Goal: Task Accomplishment & Management: Manage account settings

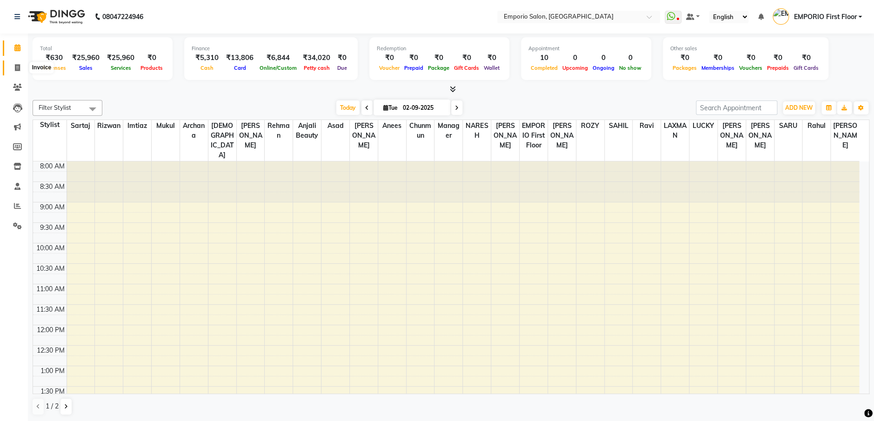
click at [20, 64] on span at bounding box center [17, 68] width 16 height 11
select select "service"
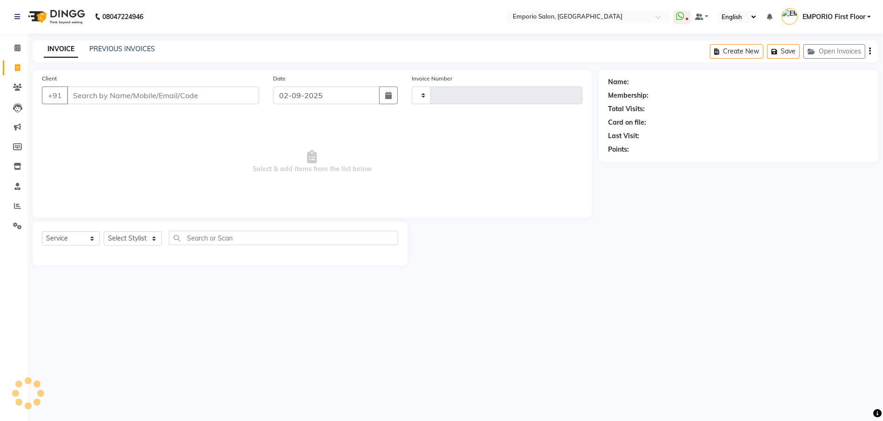
type input "4909"
select select "6332"
click at [137, 241] on select "Select Stylist" at bounding box center [133, 238] width 58 height 14
click at [104, 231] on select "Select Stylist [PERSON_NAME] beauty [PERSON_NAME] [PERSON_NAME] EMPORIO First F…" at bounding box center [133, 238] width 58 height 14
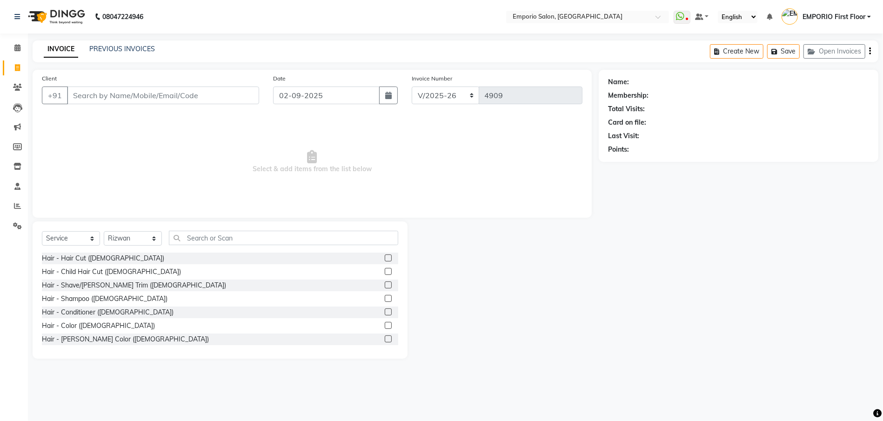
click at [126, 231] on div "Select Service Product Membership Package Voucher Prepaid Gift Card Select Styl…" at bounding box center [220, 242] width 356 height 22
click at [126, 235] on select "Select Stylist [PERSON_NAME] beauty [PERSON_NAME] [PERSON_NAME] EMPORIO First F…" at bounding box center [133, 238] width 58 height 14
select select "47514"
click at [104, 231] on select "Select Stylist [PERSON_NAME] beauty [PERSON_NAME] [PERSON_NAME] EMPORIO First F…" at bounding box center [133, 238] width 58 height 14
click at [71, 261] on div "Hair - Hair Cut ([DEMOGRAPHIC_DATA])" at bounding box center [103, 259] width 122 height 10
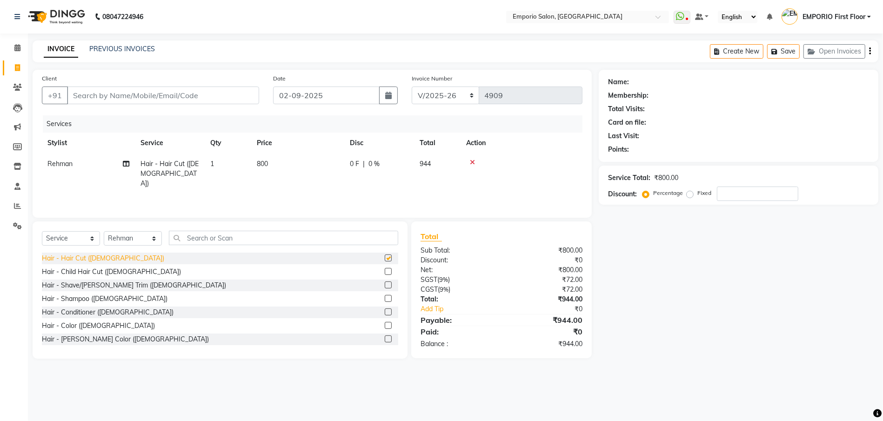
checkbox input "false"
click at [231, 90] on input "Client" at bounding box center [163, 96] width 192 height 18
click at [122, 237] on select "Select Stylist [PERSON_NAME] beauty [PERSON_NAME] [PERSON_NAME] EMPORIO First F…" at bounding box center [133, 238] width 58 height 14
select select
click at [104, 231] on select "Select Stylist [PERSON_NAME] beauty [PERSON_NAME] [PERSON_NAME] EMPORIO First F…" at bounding box center [133, 238] width 58 height 14
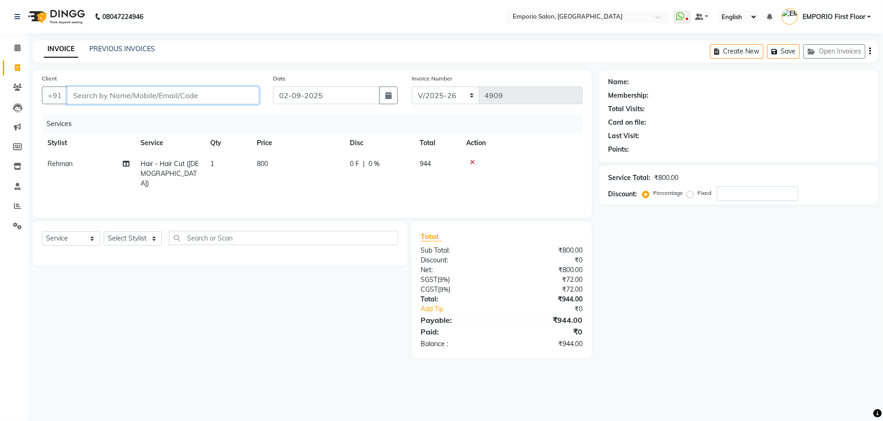
click at [225, 97] on input "Client" at bounding box center [163, 96] width 192 height 18
type input "8"
type input "0"
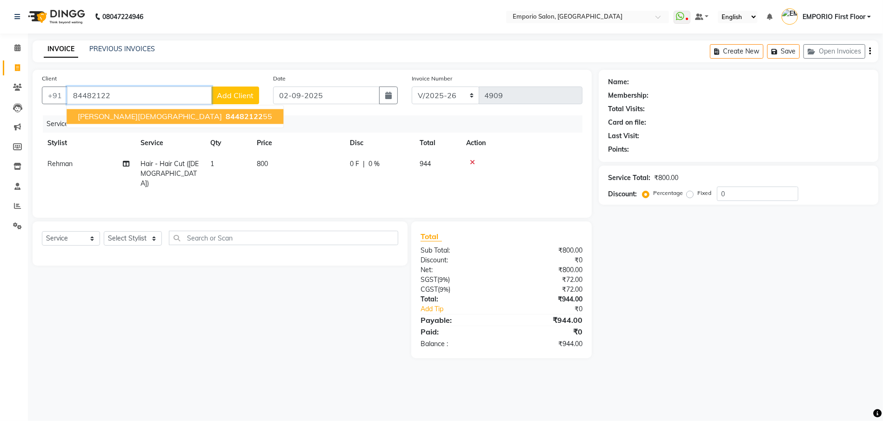
click at [226, 112] on span "84482122" at bounding box center [244, 116] width 37 height 9
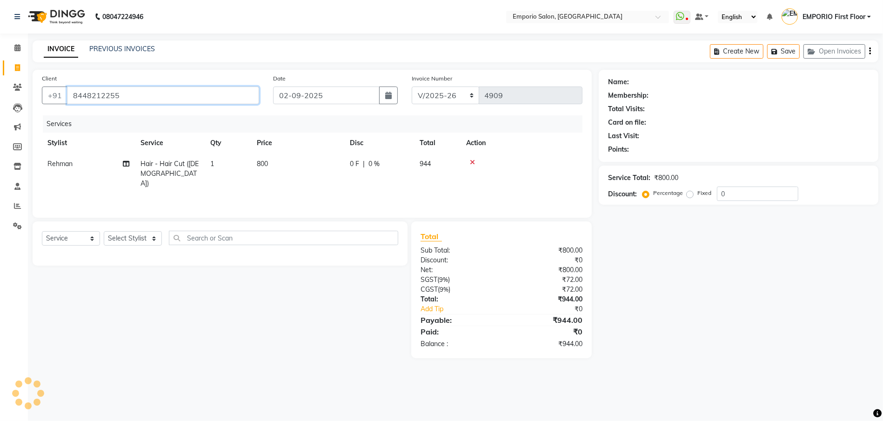
type input "8448212255"
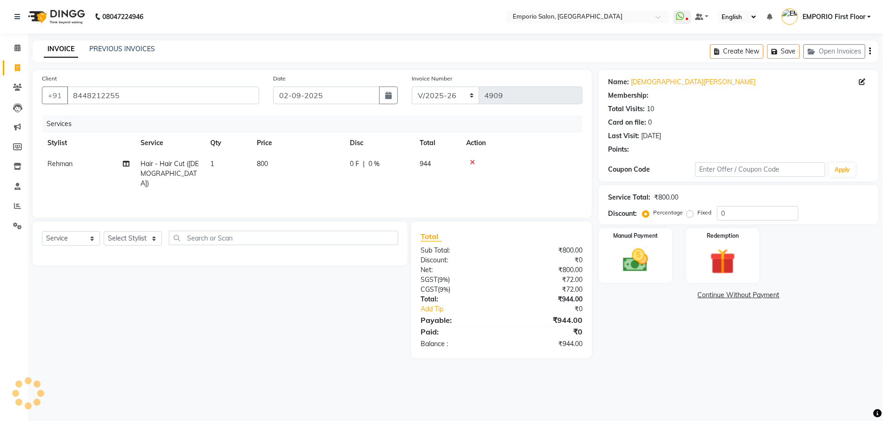
select select "1: Object"
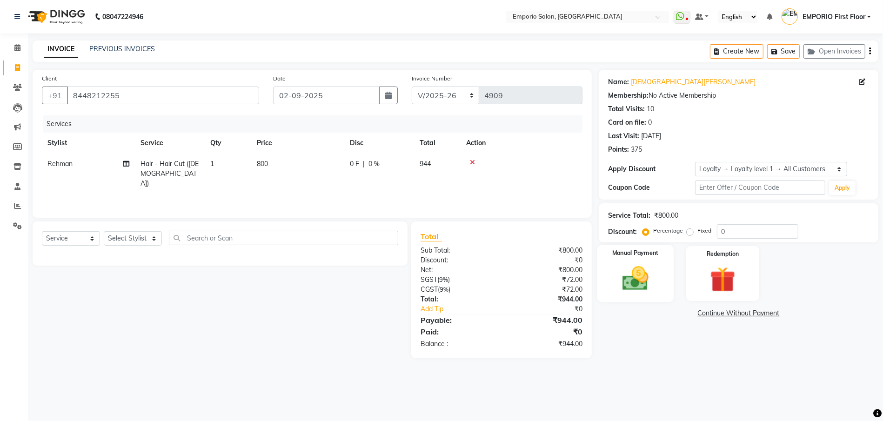
click at [670, 271] on div "Manual Payment" at bounding box center [635, 273] width 76 height 57
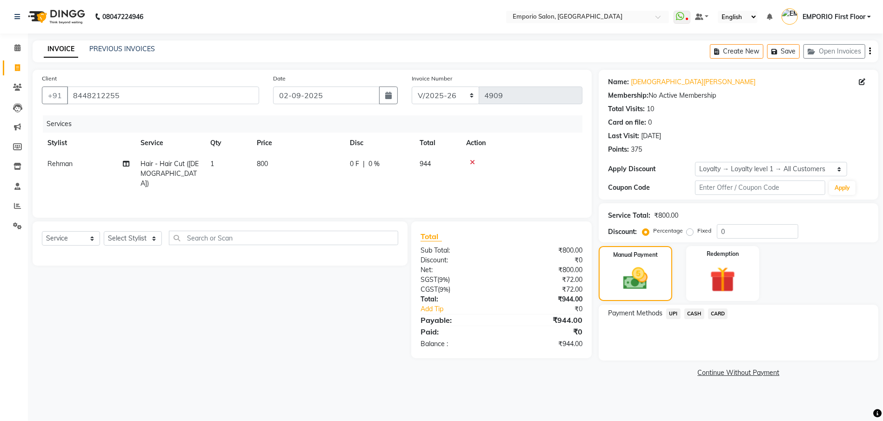
click at [714, 311] on span "CARD" at bounding box center [718, 313] width 20 height 11
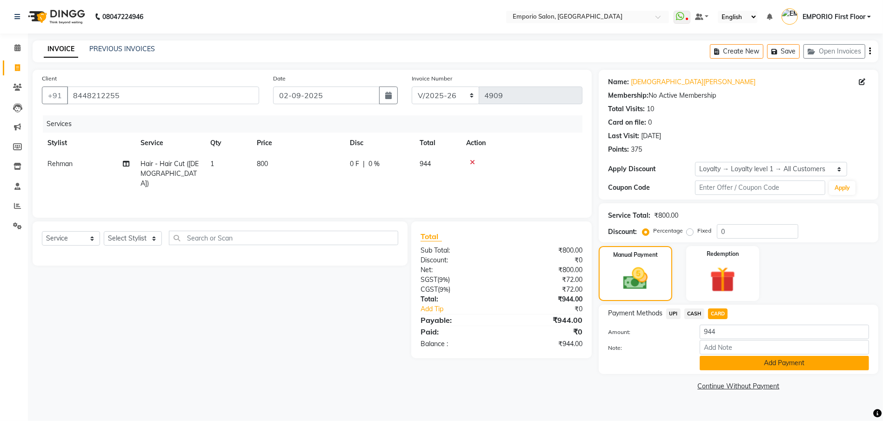
click at [728, 358] on button "Add Payment" at bounding box center [784, 363] width 169 height 14
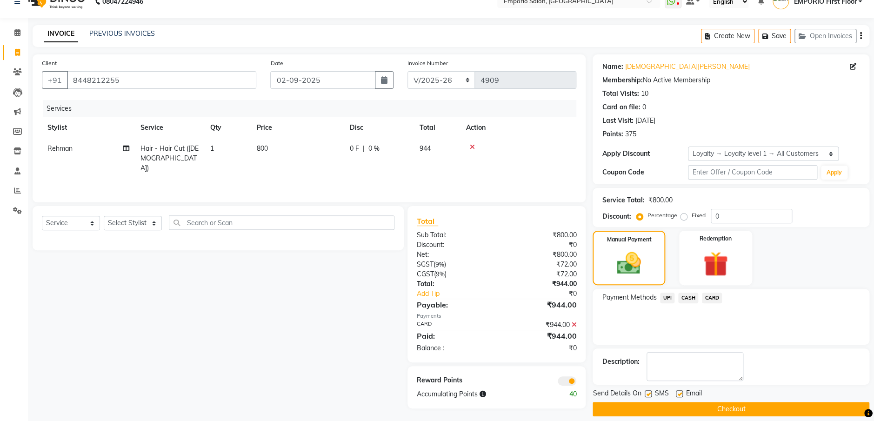
scroll to position [24, 0]
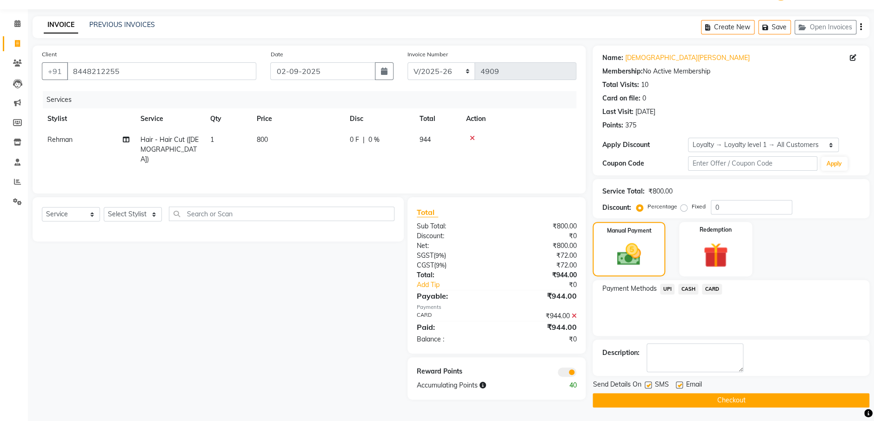
click at [722, 401] on button "Checkout" at bounding box center [731, 400] width 277 height 14
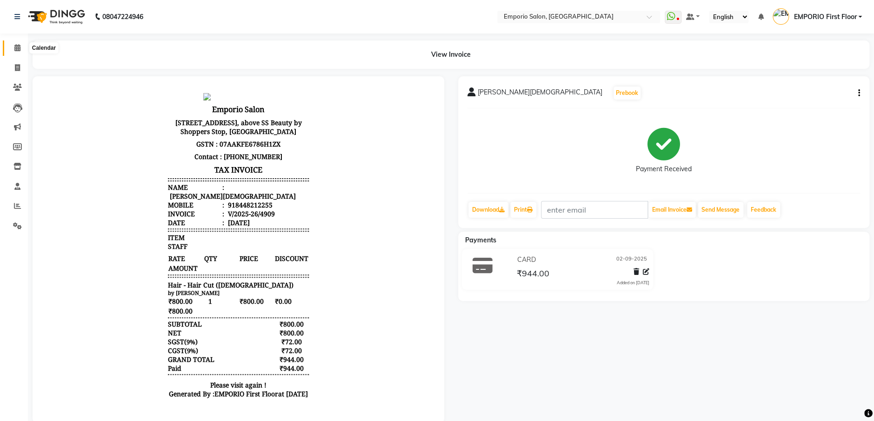
click at [17, 48] on icon at bounding box center [17, 47] width 6 height 7
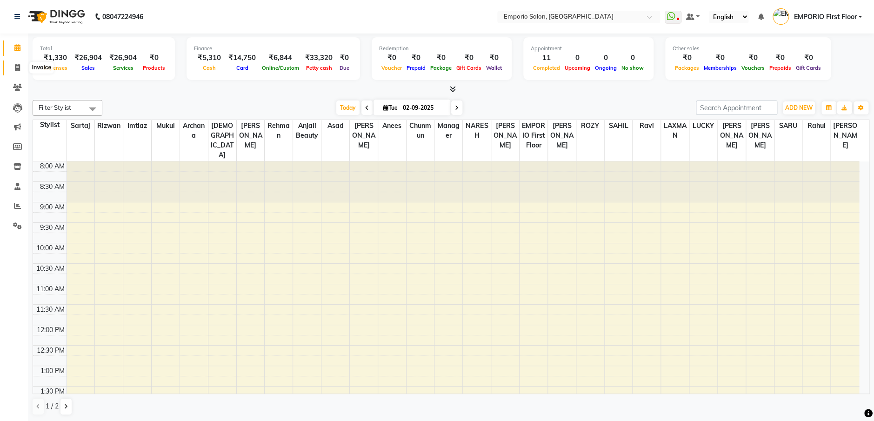
click at [17, 67] on icon at bounding box center [17, 67] width 5 height 7
select select "service"
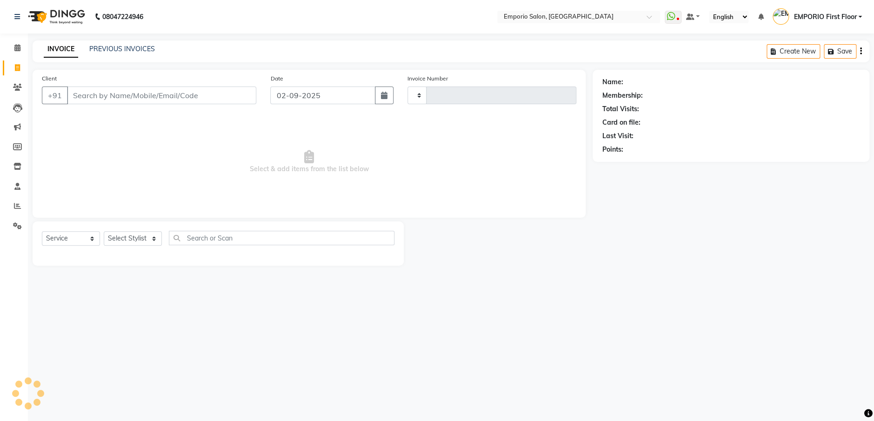
type input "4910"
select select "6332"
click at [14, 227] on icon at bounding box center [17, 225] width 9 height 7
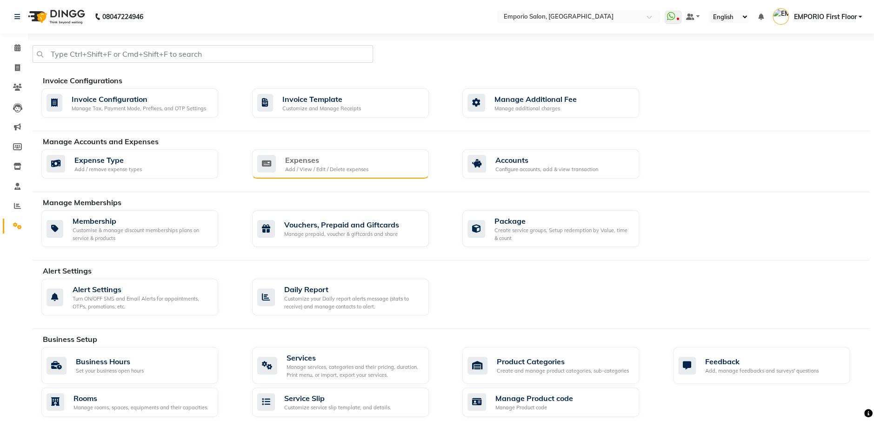
click at [277, 169] on div "Expenses Add / View / Edit / Delete expenses" at bounding box center [339, 163] width 164 height 19
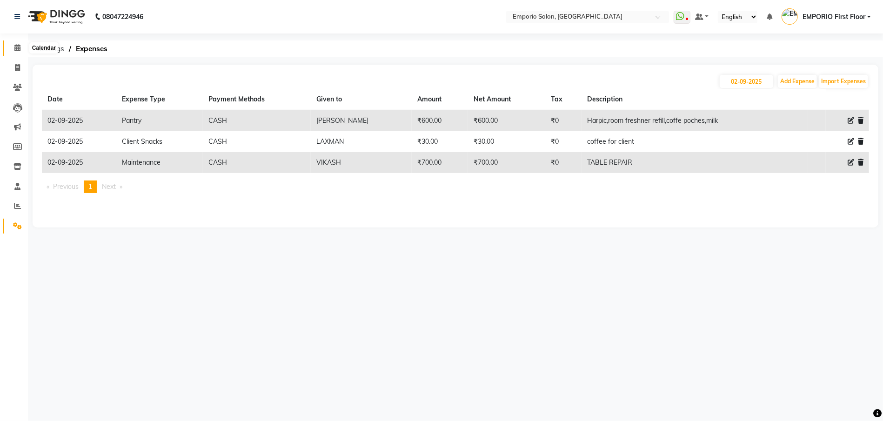
click at [9, 50] on span at bounding box center [17, 48] width 16 height 11
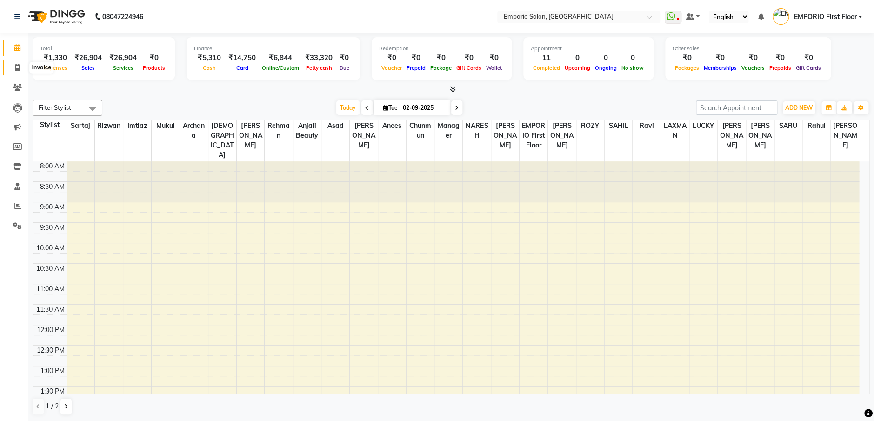
click at [19, 71] on span at bounding box center [17, 68] width 16 height 11
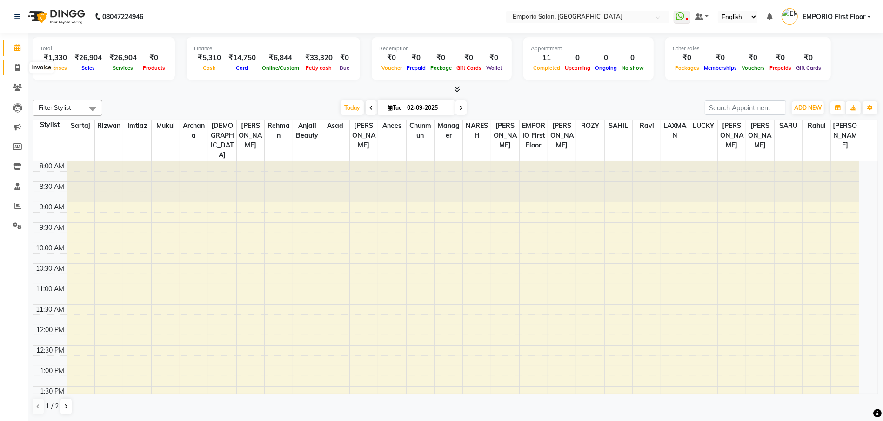
select select "service"
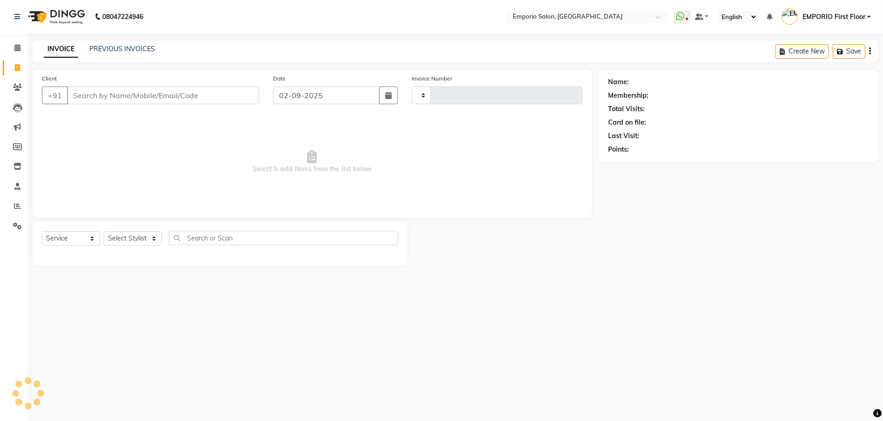
type input "4910"
select select "6332"
click at [126, 239] on select "Select Stylist [PERSON_NAME] beauty [PERSON_NAME] [PERSON_NAME] EMPORIO First F…" at bounding box center [133, 238] width 58 height 14
select select "48039"
click at [104, 231] on select "Select Stylist [PERSON_NAME] beauty [PERSON_NAME] [PERSON_NAME] EMPORIO First F…" at bounding box center [133, 238] width 58 height 14
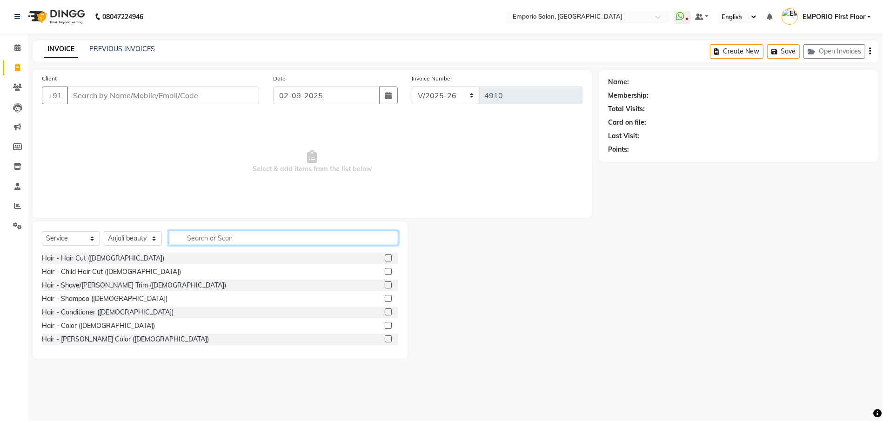
click at [232, 240] on input "text" at bounding box center [283, 238] width 229 height 14
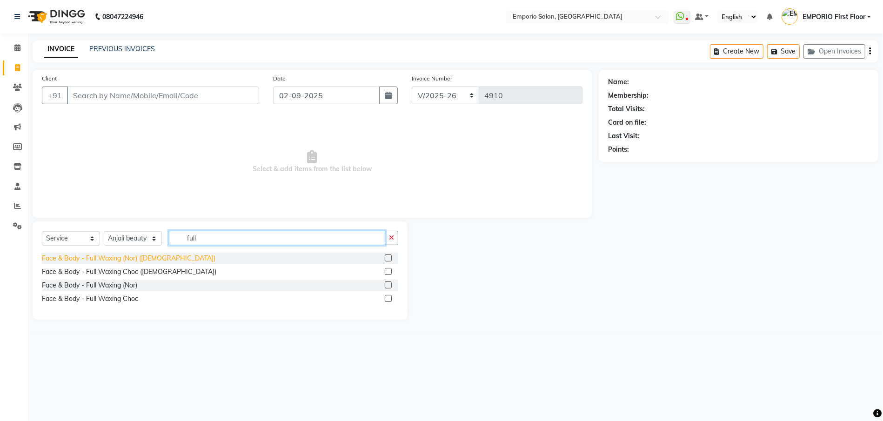
type input "full"
click at [113, 261] on div "Face & Body - Full Waxing (Nor) ([DEMOGRAPHIC_DATA])" at bounding box center [129, 259] width 174 height 10
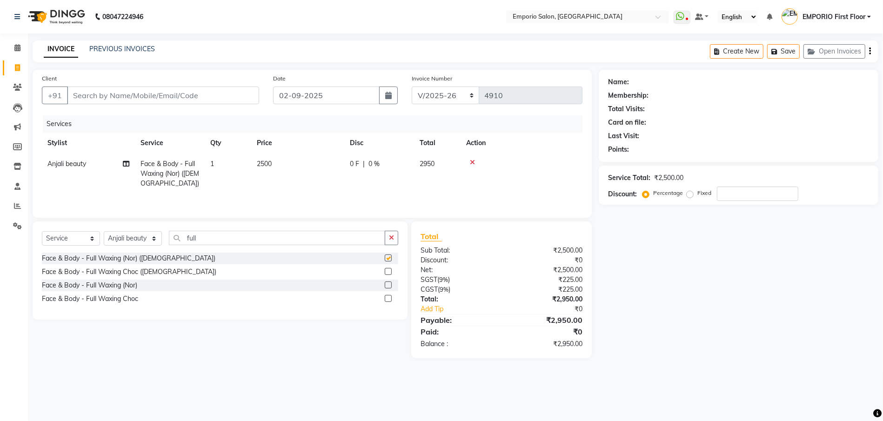
checkbox input "false"
click at [332, 161] on td "2500" at bounding box center [297, 174] width 93 height 40
select select "48039"
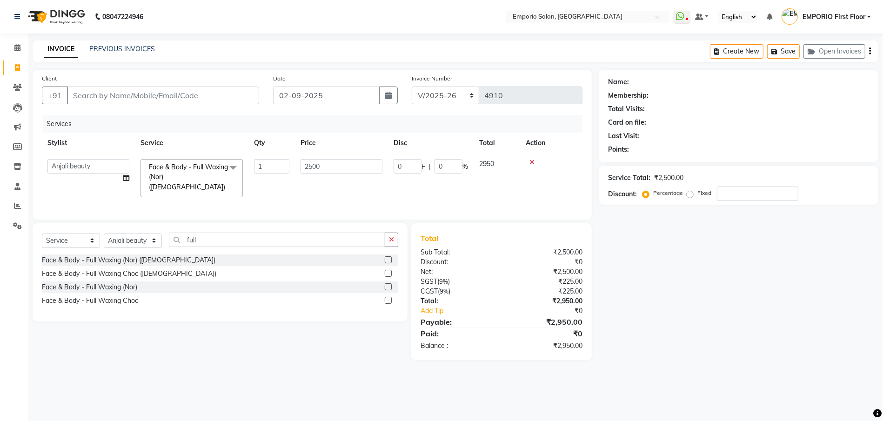
click at [332, 161] on input "2500" at bounding box center [342, 166] width 82 height 14
type input "2"
type input "1000"
drag, startPoint x: 394, startPoint y: 233, endPoint x: 320, endPoint y: 254, distance: 76.4
click at [393, 233] on button "button" at bounding box center [391, 240] width 13 height 14
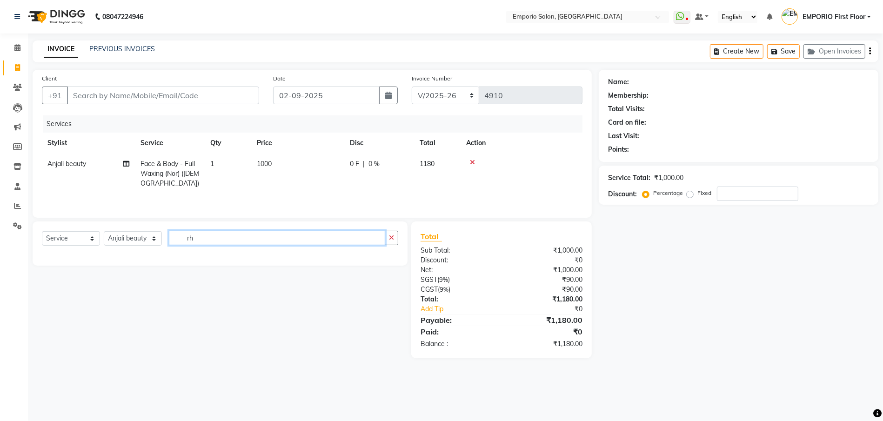
type input "r"
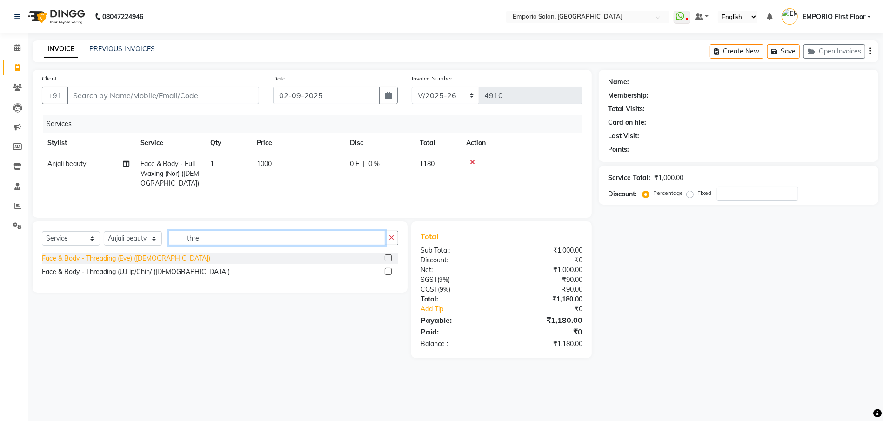
type input "thre"
click at [148, 259] on div "Face & Body - Threading (Eye) ([DEMOGRAPHIC_DATA])" at bounding box center [126, 259] width 168 height 10
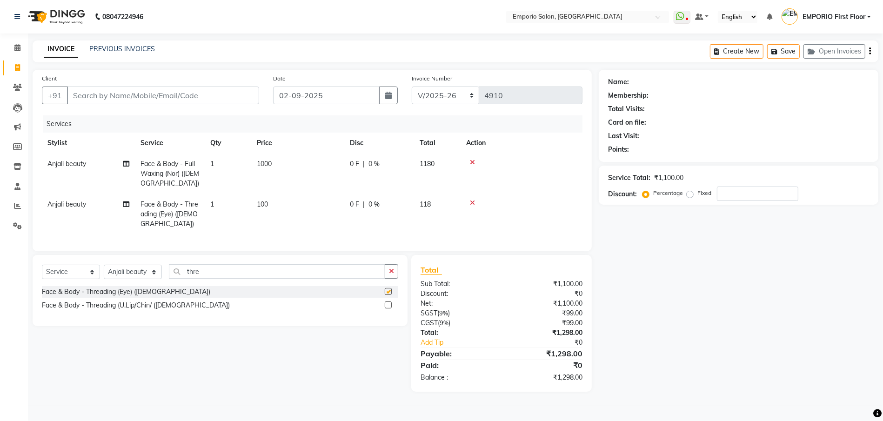
checkbox input "false"
click at [205, 82] on div "Client +91" at bounding box center [150, 93] width 231 height 38
click at [206, 93] on input "Client" at bounding box center [163, 96] width 192 height 18
type input "9"
type input "0"
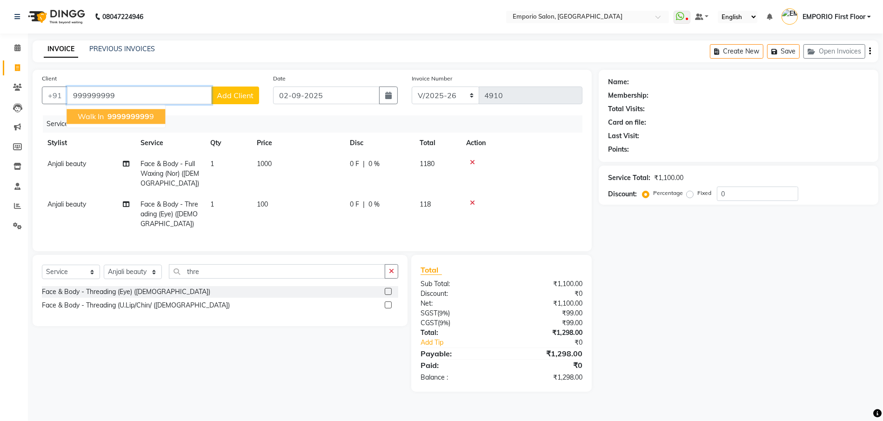
click at [118, 112] on span "999999999" at bounding box center [128, 116] width 42 height 9
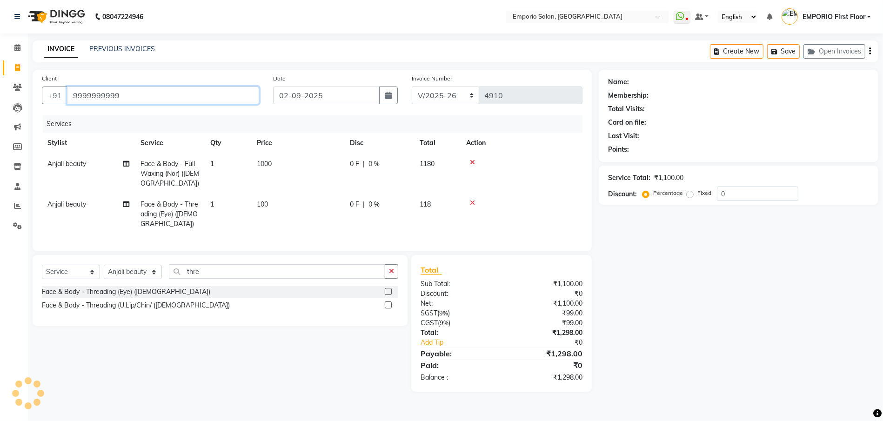
type input "9999999999"
click at [750, 193] on div "Name: Membership: Total Visits: Card on file: Last Visit: Points: Service Total…" at bounding box center [742, 231] width 287 height 322
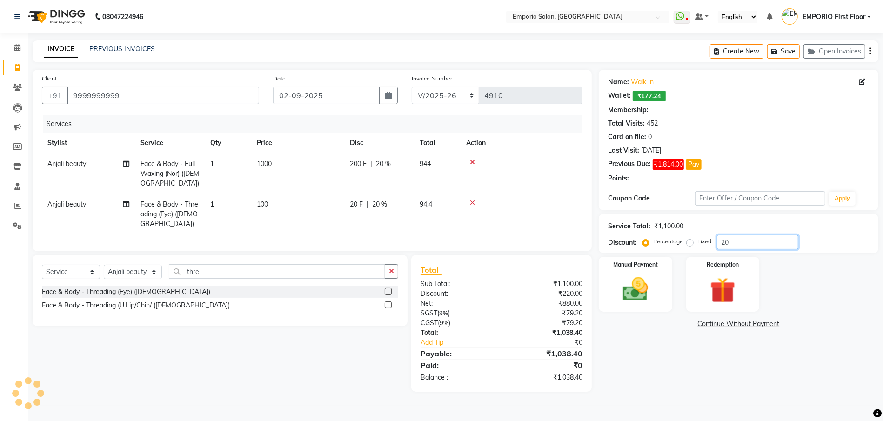
type input "0"
select select "1: Object"
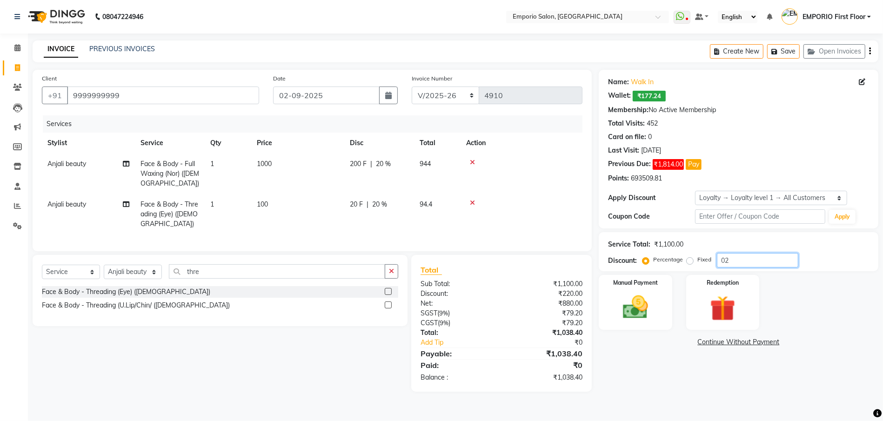
type input "0"
type input "20"
click at [644, 307] on img at bounding box center [635, 307] width 43 height 30
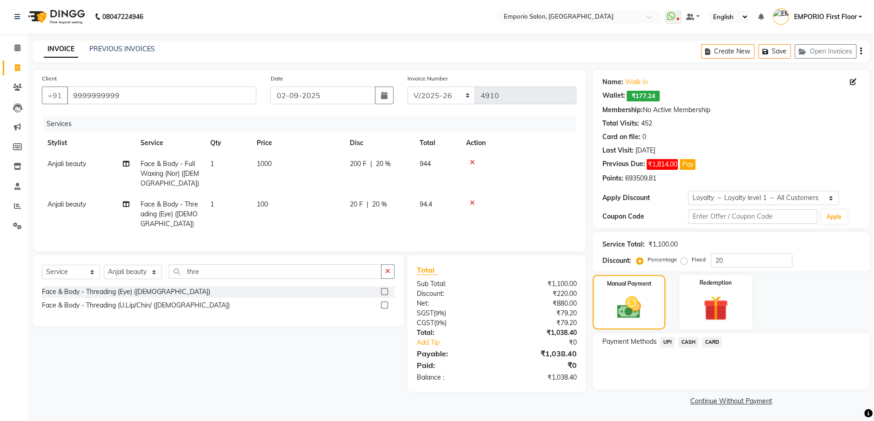
click at [691, 341] on span "CASH" at bounding box center [688, 342] width 20 height 11
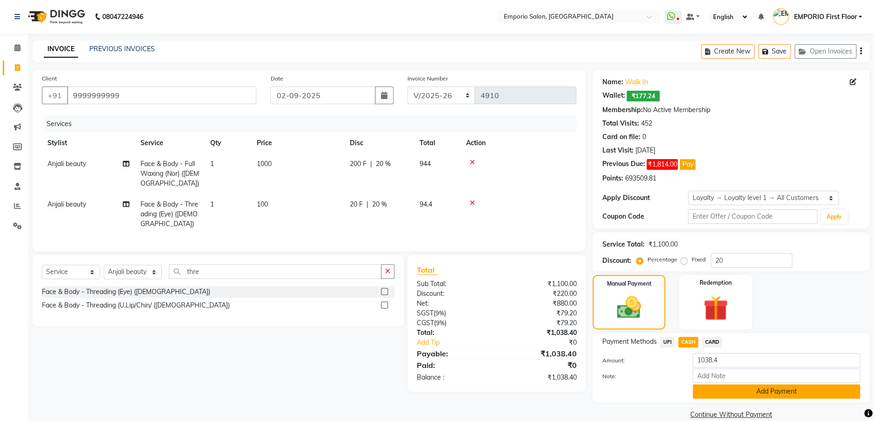
click at [707, 385] on button "Add Payment" at bounding box center [776, 391] width 167 height 14
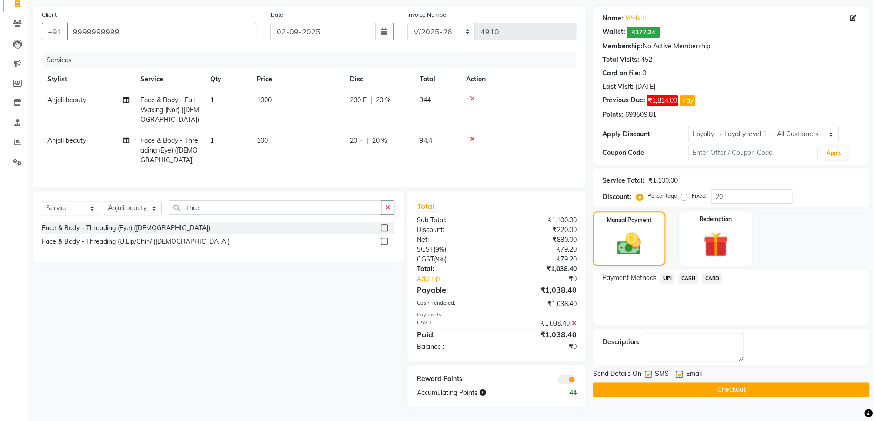
scroll to position [73, 0]
click at [722, 382] on button "Checkout" at bounding box center [731, 389] width 277 height 14
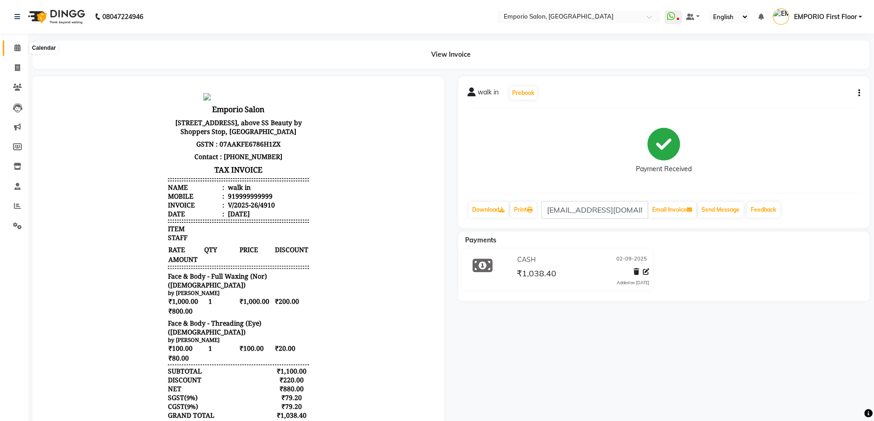
click at [22, 43] on span at bounding box center [17, 48] width 16 height 11
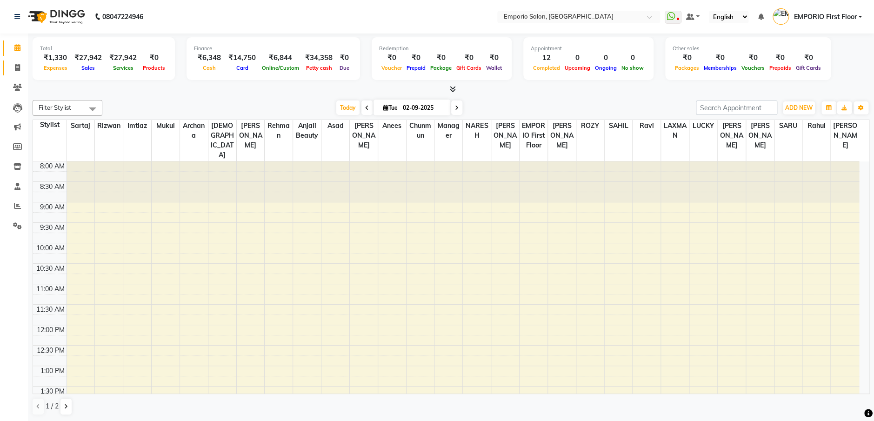
click at [18, 60] on link "Invoice" at bounding box center [14, 67] width 22 height 15
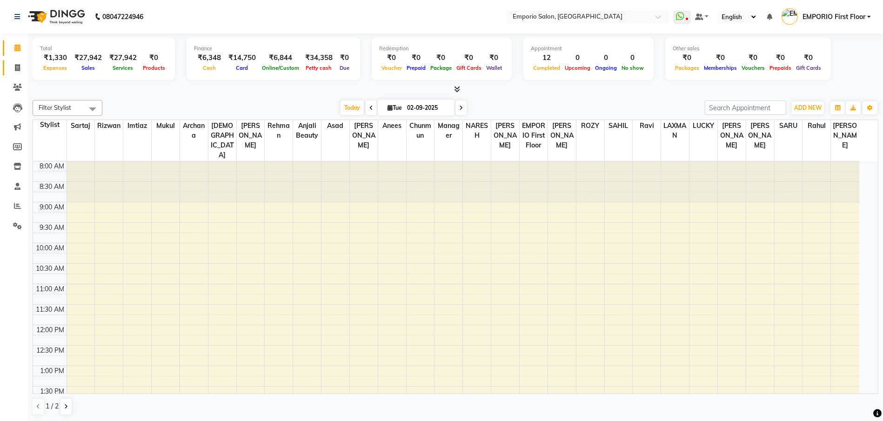
select select "6332"
select select "service"
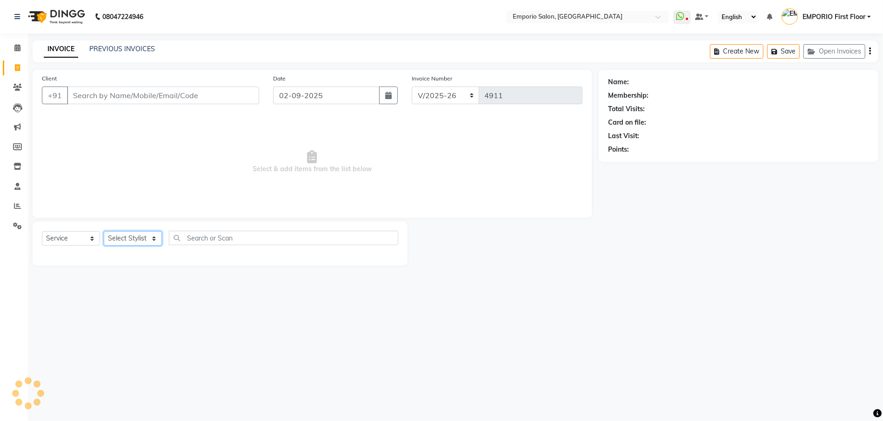
drag, startPoint x: 147, startPoint y: 238, endPoint x: 143, endPoint y: 232, distance: 7.3
click at [143, 232] on select "Select Stylist [PERSON_NAME] beauty [PERSON_NAME] [PERSON_NAME] EMPORIO First F…" at bounding box center [133, 238] width 58 height 14
select select "61909"
click at [104, 231] on select "Select Stylist [PERSON_NAME] beauty [PERSON_NAME] [PERSON_NAME] EMPORIO First F…" at bounding box center [133, 238] width 58 height 14
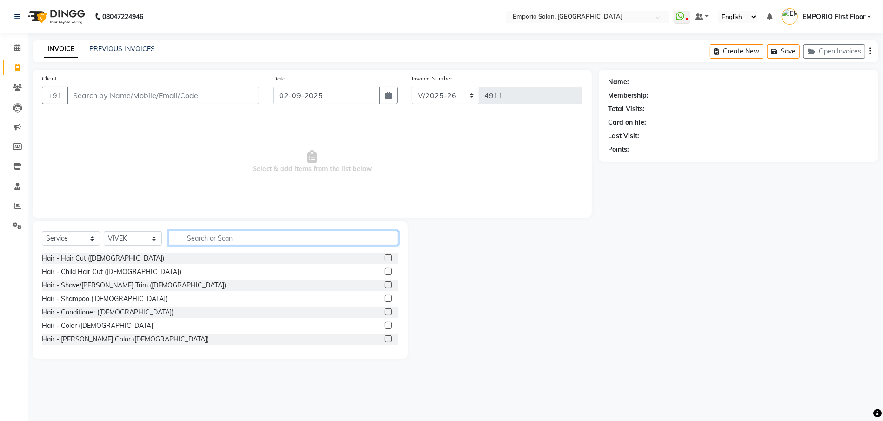
click at [222, 239] on input "text" at bounding box center [283, 238] width 229 height 14
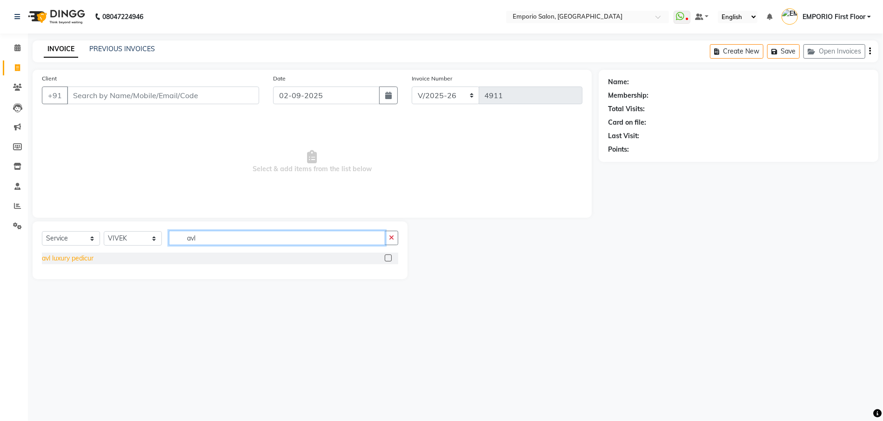
type input "avl"
click at [75, 256] on div "avl luxury pedicur" at bounding box center [68, 259] width 52 height 10
checkbox input "false"
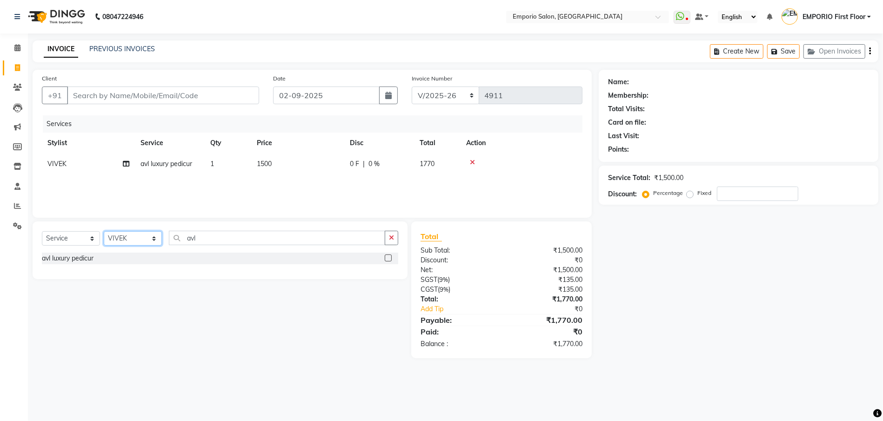
click at [112, 239] on select "Select Stylist [PERSON_NAME] beauty [PERSON_NAME] [PERSON_NAME] EMPORIO First F…" at bounding box center [133, 238] width 58 height 14
select select "48039"
click at [104, 231] on select "Select Stylist [PERSON_NAME] beauty [PERSON_NAME] [PERSON_NAME] EMPORIO First F…" at bounding box center [133, 238] width 58 height 14
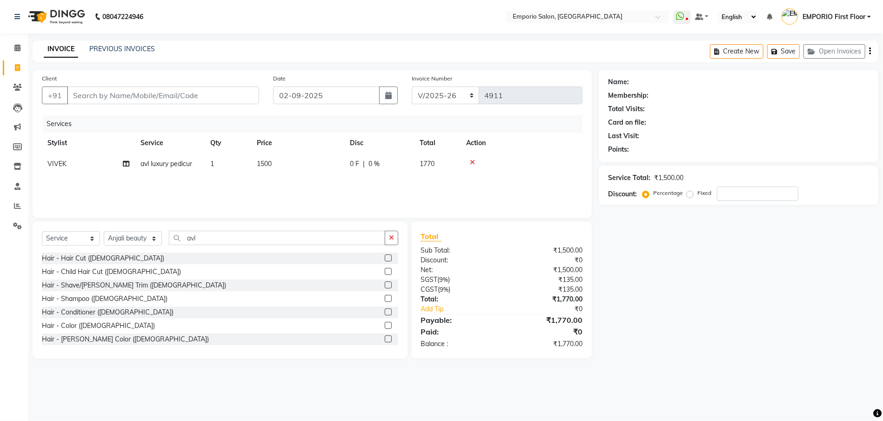
click at [246, 248] on div "Select Service Product Membership Package Voucher Prepaid Gift Card Select Styl…" at bounding box center [220, 242] width 356 height 22
click at [250, 238] on input "avl" at bounding box center [277, 238] width 216 height 14
type input "a"
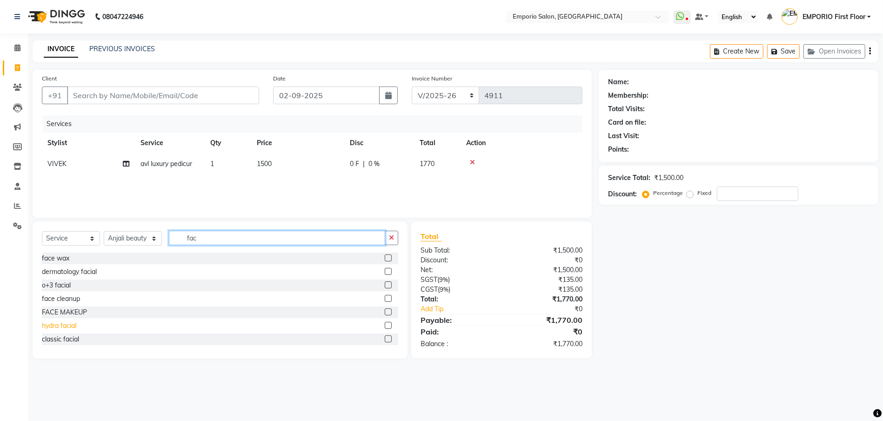
type input "fac"
click at [71, 327] on div "hydra facial" at bounding box center [59, 326] width 34 height 10
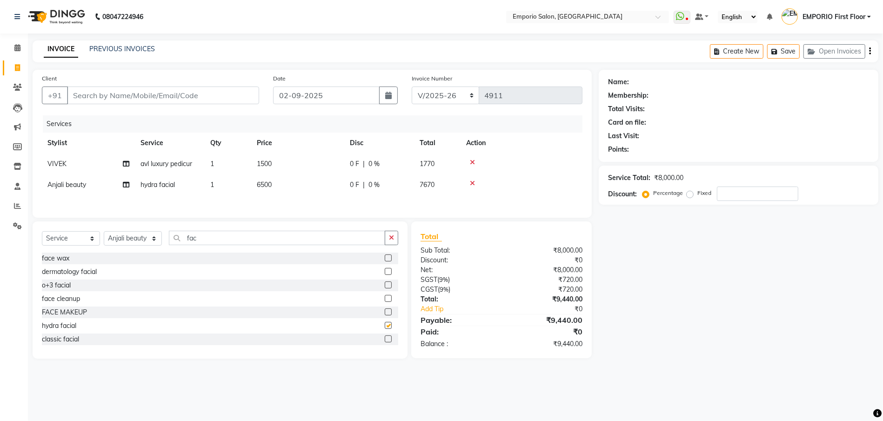
checkbox input "false"
click at [325, 178] on td "6500" at bounding box center [297, 184] width 93 height 21
select select "48039"
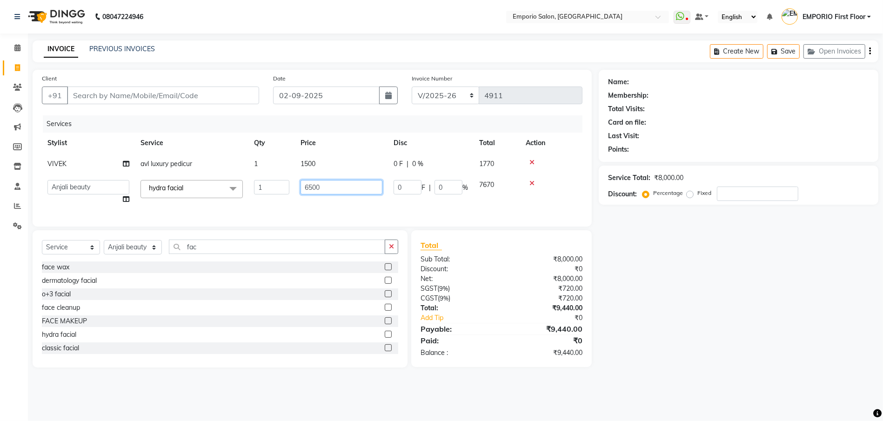
click at [328, 182] on input "6500" at bounding box center [342, 187] width 82 height 14
type input "6"
type input "4500"
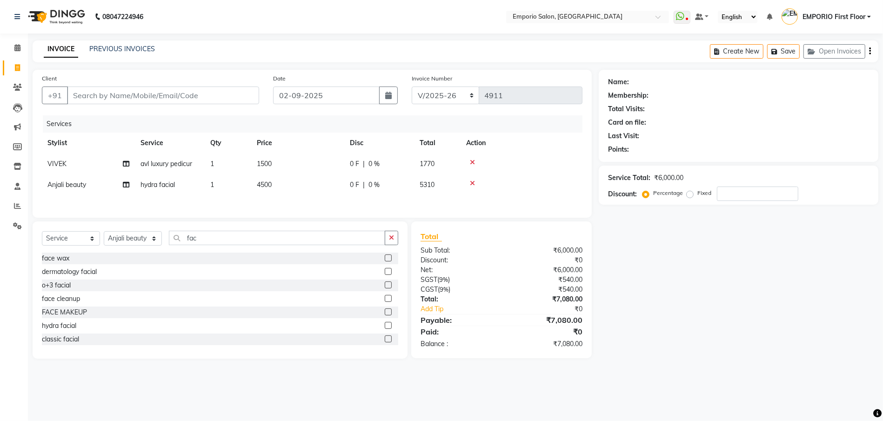
click at [388, 247] on div "Select Service Product Membership Package Voucher Prepaid Gift Card Select Styl…" at bounding box center [220, 289] width 375 height 137
click at [390, 241] on icon "button" at bounding box center [391, 237] width 5 height 7
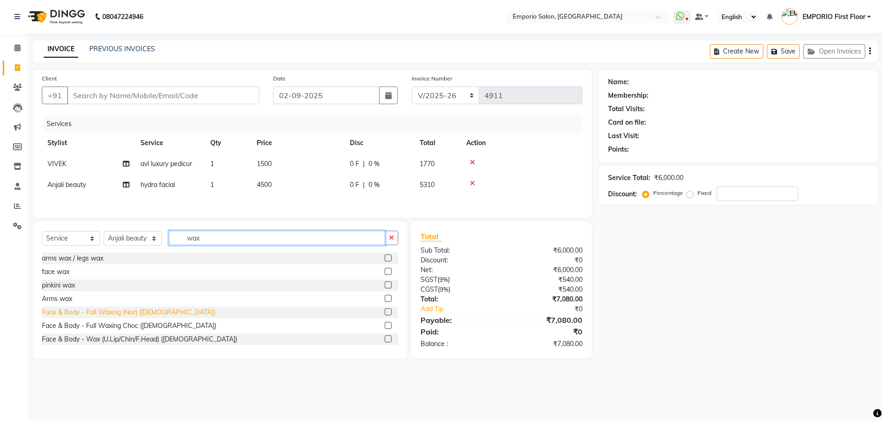
type input "wax"
click at [144, 317] on div "Face & Body - Full Waxing (Nor) ([DEMOGRAPHIC_DATA])" at bounding box center [129, 313] width 174 height 10
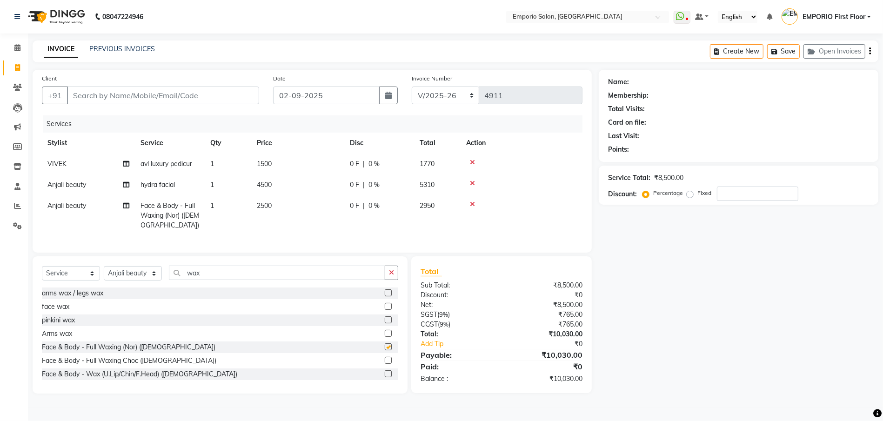
checkbox input "false"
click at [349, 207] on td "0 F | 0 %" at bounding box center [379, 215] width 70 height 40
select select "48039"
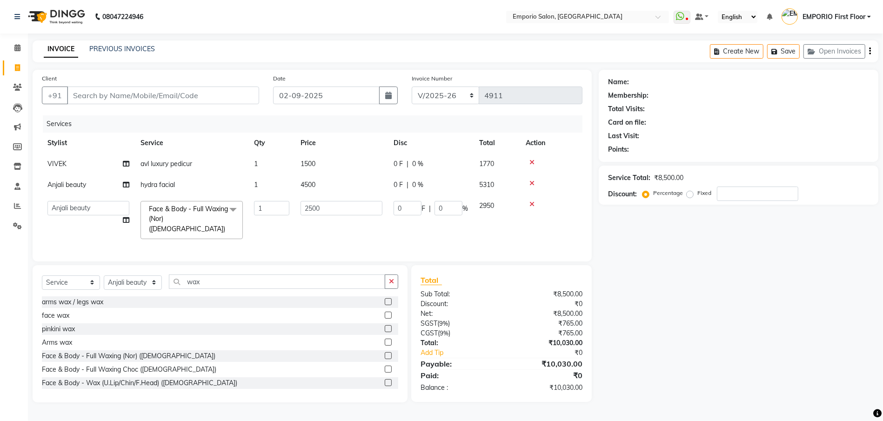
click at [349, 207] on input "2500" at bounding box center [342, 208] width 82 height 14
type input "2"
type input "1500"
drag, startPoint x: 775, startPoint y: 416, endPoint x: 616, endPoint y: 335, distance: 178.3
click at [758, 399] on div "08047224946 Select Location × Emporio Salon, [GEOGRAPHIC_DATA] WhatsApp Status …" at bounding box center [441, 210] width 883 height 421
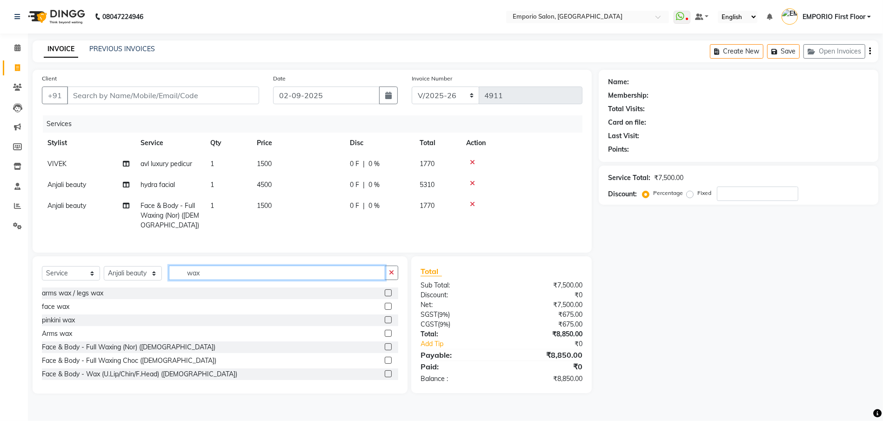
click at [376, 277] on input "wax" at bounding box center [277, 273] width 216 height 14
type input "w"
type input "face"
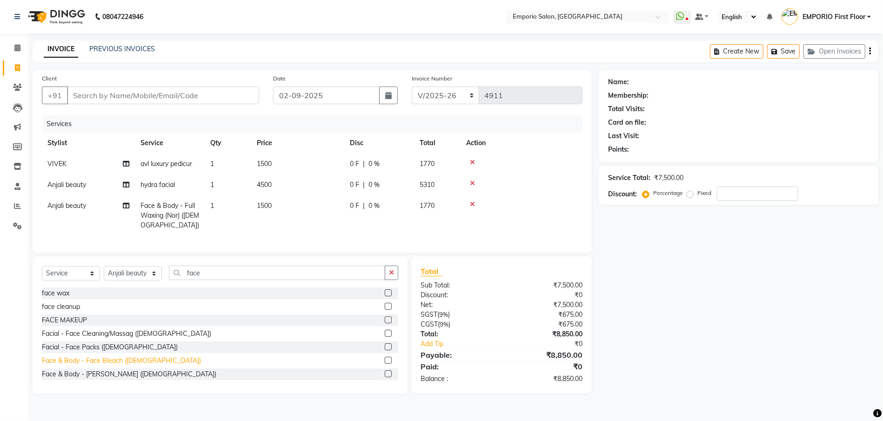
click at [120, 366] on div "Face & Body - Face Bleach ([DEMOGRAPHIC_DATA])" at bounding box center [121, 361] width 159 height 10
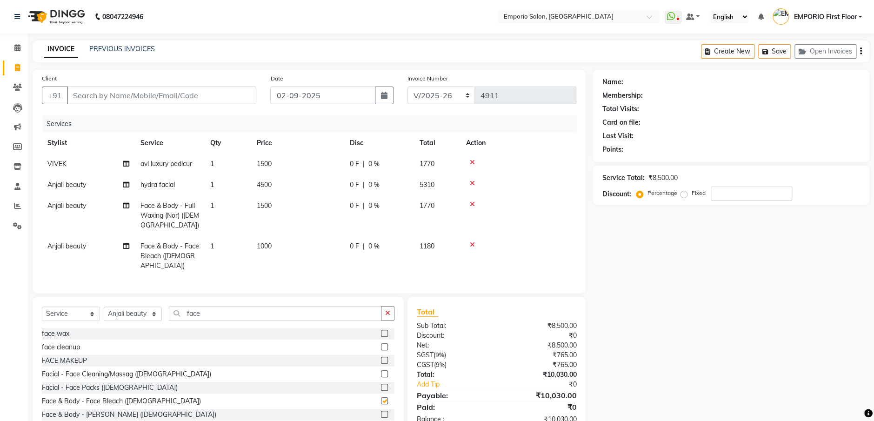
checkbox input "false"
click at [389, 312] on icon "button" at bounding box center [387, 313] width 5 height 7
type input "face"
click at [64, 332] on div "face wax" at bounding box center [55, 334] width 27 height 10
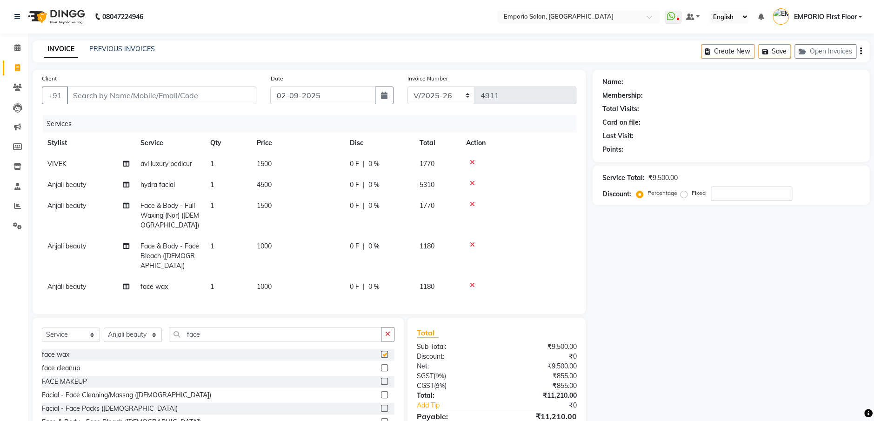
checkbox input "false"
click at [317, 278] on td "1000" at bounding box center [297, 286] width 93 height 21
select select "48039"
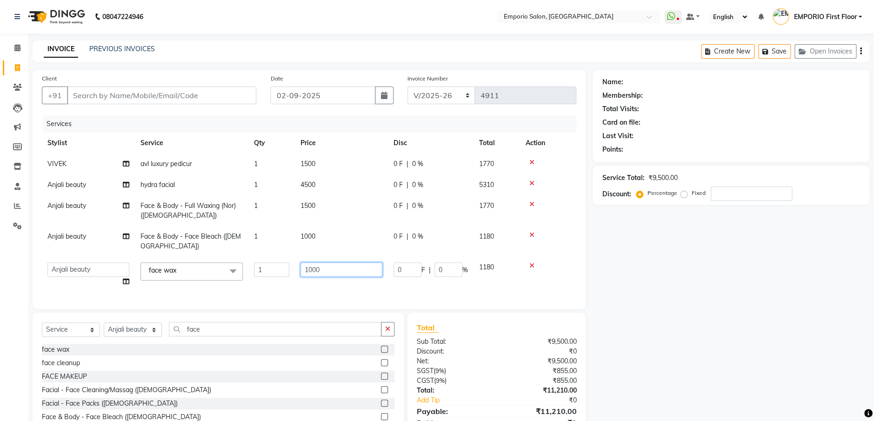
click at [319, 272] on input "1000" at bounding box center [342, 269] width 82 height 14
type input "1"
type input "700"
drag, startPoint x: 682, startPoint y: 354, endPoint x: 688, endPoint y: 350, distance: 7.1
click at [682, 354] on div "Name: Membership: Total Visits: Card on file: Last Visit: Points: Service Total…" at bounding box center [735, 260] width 284 height 380
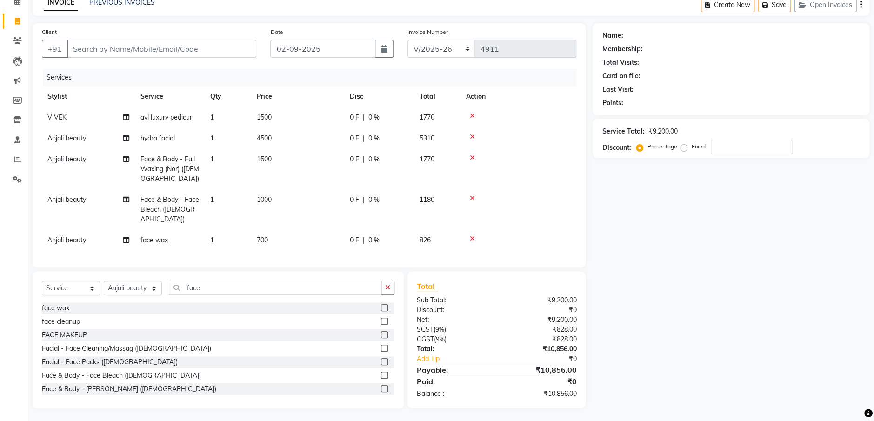
scroll to position [47, 0]
click at [384, 282] on button "button" at bounding box center [387, 287] width 13 height 14
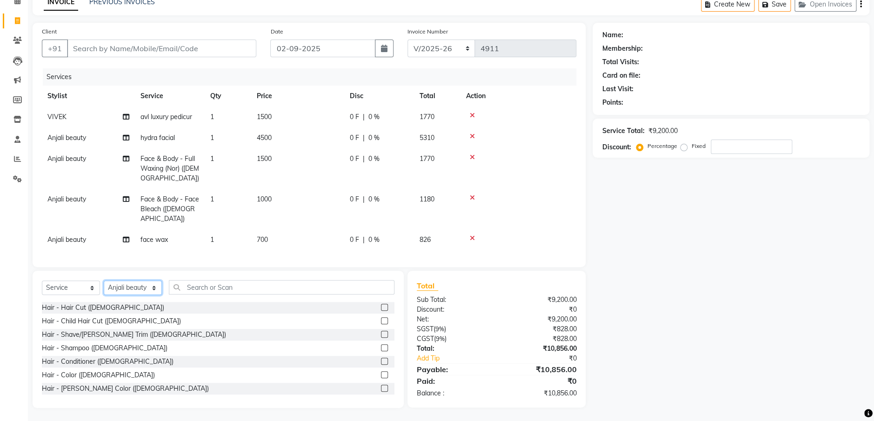
click at [143, 287] on select "Select Stylist [PERSON_NAME] beauty [PERSON_NAME] [PERSON_NAME] EMPORIO First F…" at bounding box center [133, 288] width 58 height 14
select select
click at [104, 281] on select "Select Stylist [PERSON_NAME] beauty [PERSON_NAME] [PERSON_NAME] EMPORIO First F…" at bounding box center [133, 288] width 58 height 14
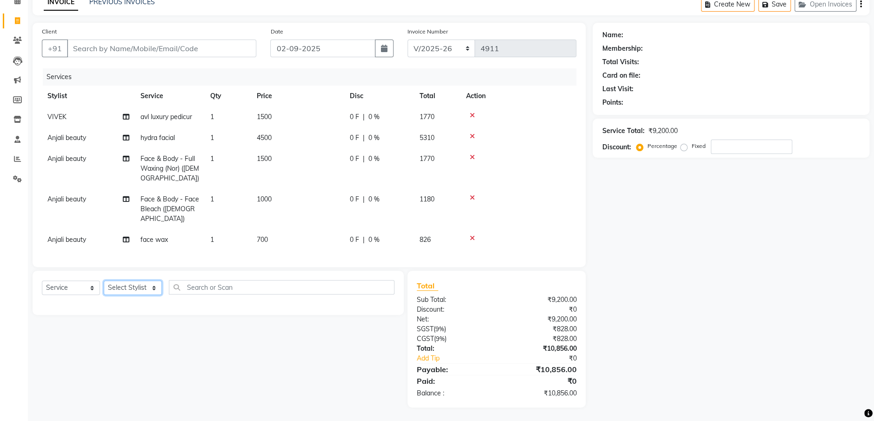
scroll to position [47, 0]
click at [88, 49] on input "Client" at bounding box center [161, 49] width 189 height 18
click at [222, 50] on input "Client" at bounding box center [161, 49] width 189 height 18
type input "9"
type input "0"
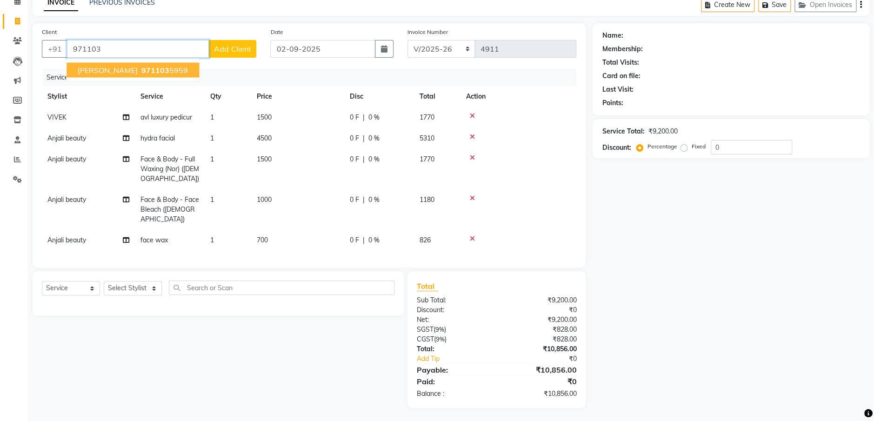
click at [159, 68] on ngb-highlight "971103 5959" at bounding box center [164, 70] width 48 height 9
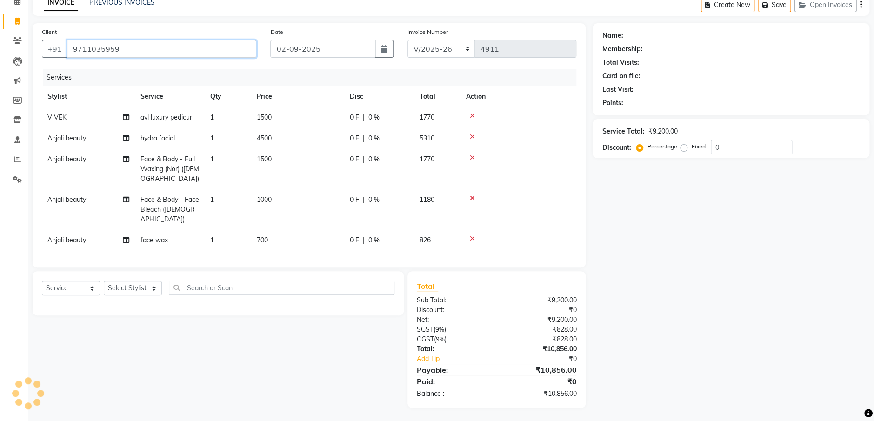
type input "9711035959"
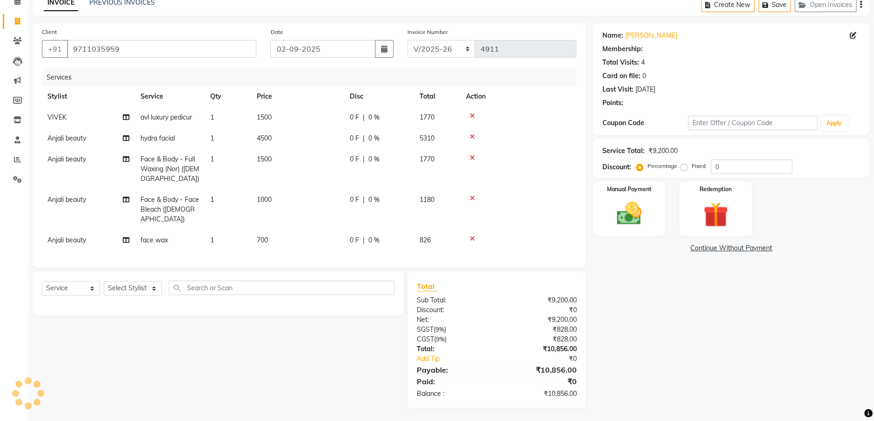
select select "1: Object"
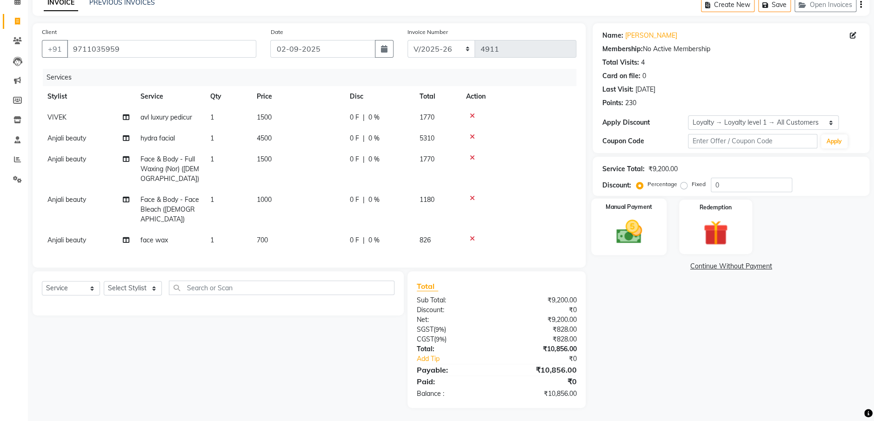
click at [620, 231] on img at bounding box center [629, 232] width 42 height 30
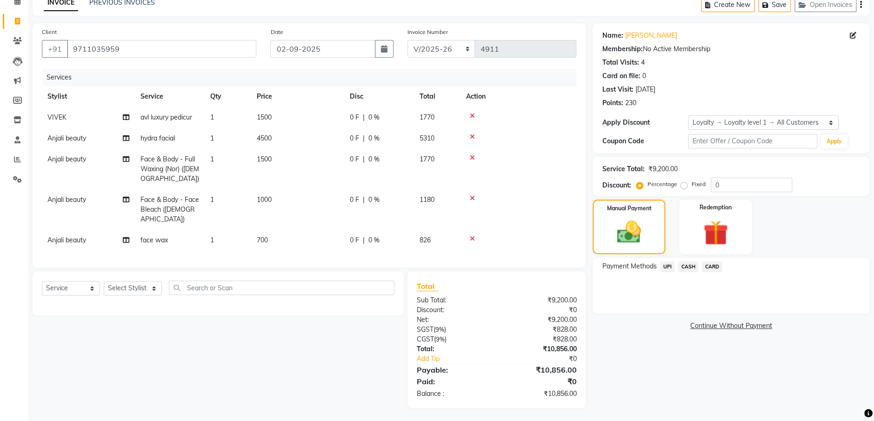
click at [670, 265] on span "UPI" at bounding box center [667, 266] width 14 height 11
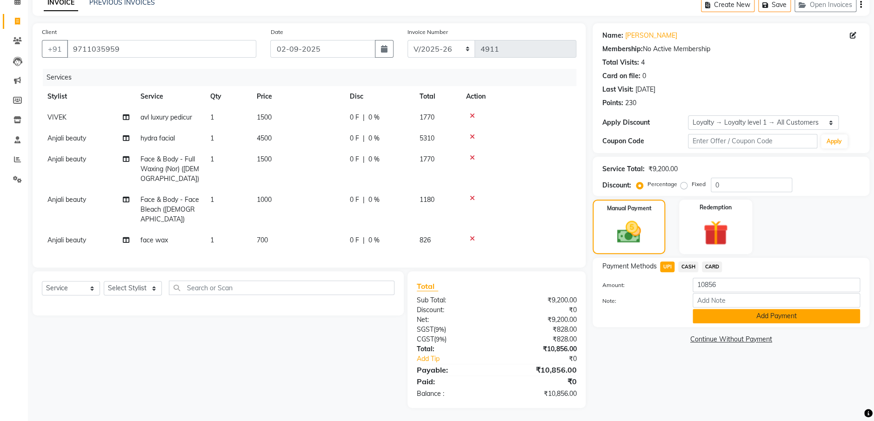
drag, startPoint x: 687, startPoint y: 307, endPoint x: 692, endPoint y: 310, distance: 6.1
click at [691, 309] on div "Amount: 10856 Note: Add Payment" at bounding box center [731, 301] width 258 height 46
click at [700, 315] on button "Add Payment" at bounding box center [776, 316] width 167 height 14
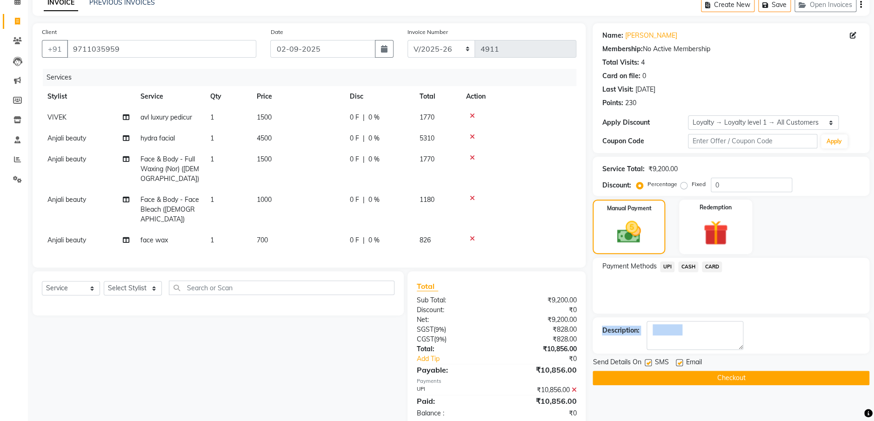
click at [720, 372] on button "Checkout" at bounding box center [731, 378] width 277 height 14
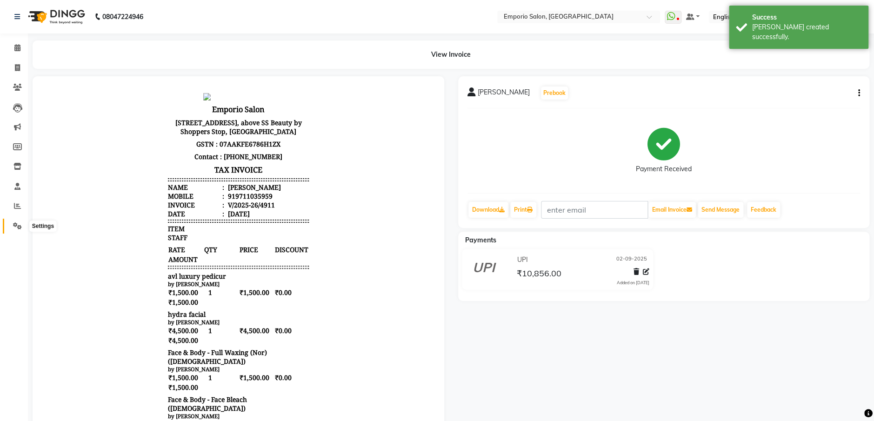
click at [17, 226] on icon at bounding box center [17, 225] width 9 height 7
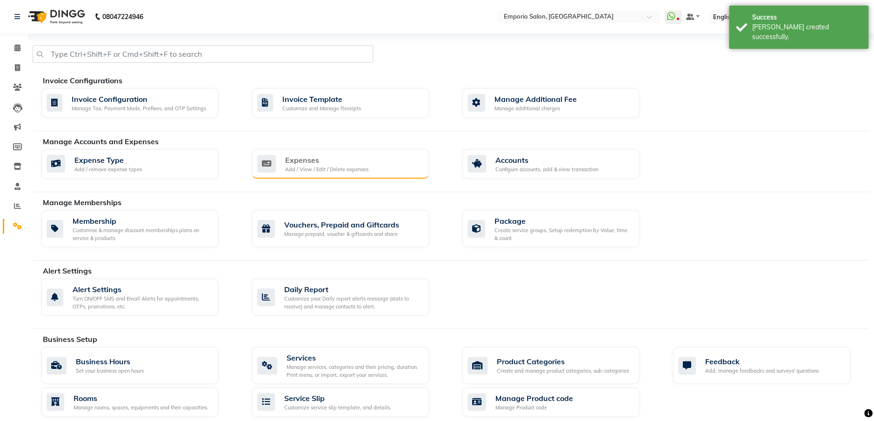
click at [351, 158] on div "Expenses" at bounding box center [326, 159] width 83 height 11
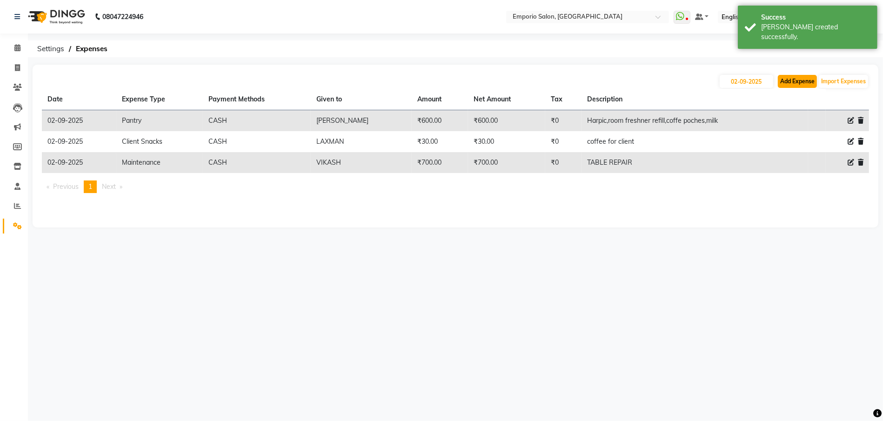
click at [801, 78] on button "Add Expense" at bounding box center [797, 81] width 39 height 13
select select "1"
select select "5330"
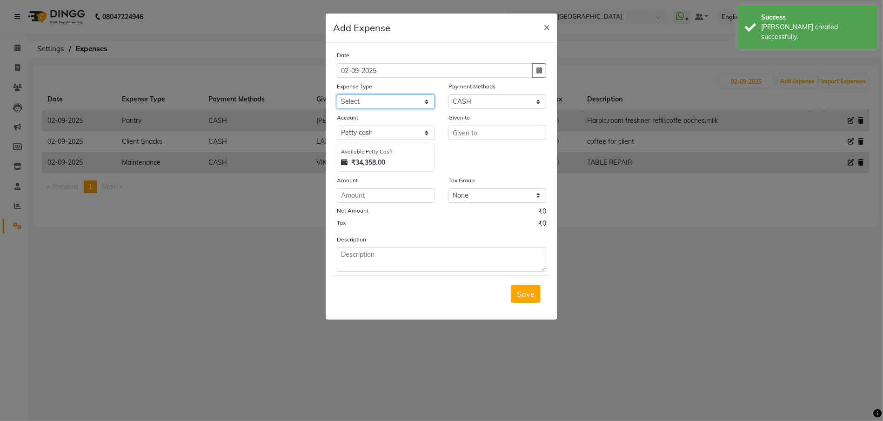
click at [391, 104] on select "Select Advance Salary Bank charges Car maintenance Cash transfer to bank Cash t…" at bounding box center [386, 101] width 98 height 14
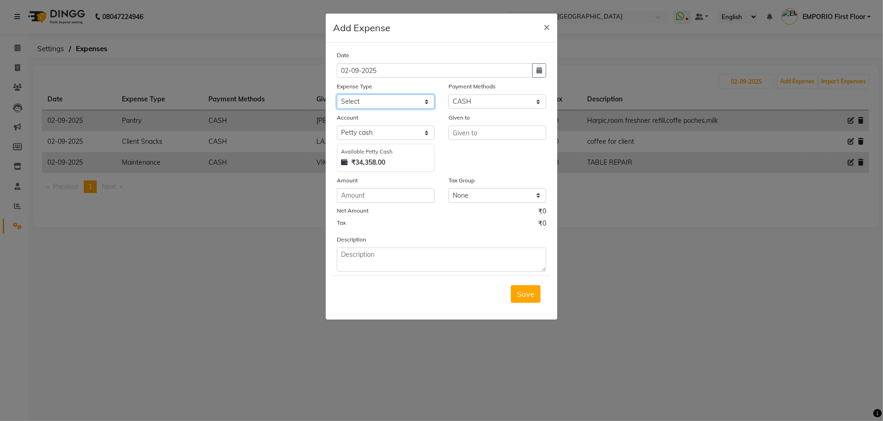
select select "12"
click at [337, 94] on select "Select Advance Salary Bank charges Car maintenance Cash transfer to bank Cash t…" at bounding box center [386, 101] width 98 height 14
click at [476, 128] on input "text" at bounding box center [497, 133] width 98 height 14
type input "[PERSON_NAME]"
click at [362, 194] on input "number" at bounding box center [386, 195] width 98 height 14
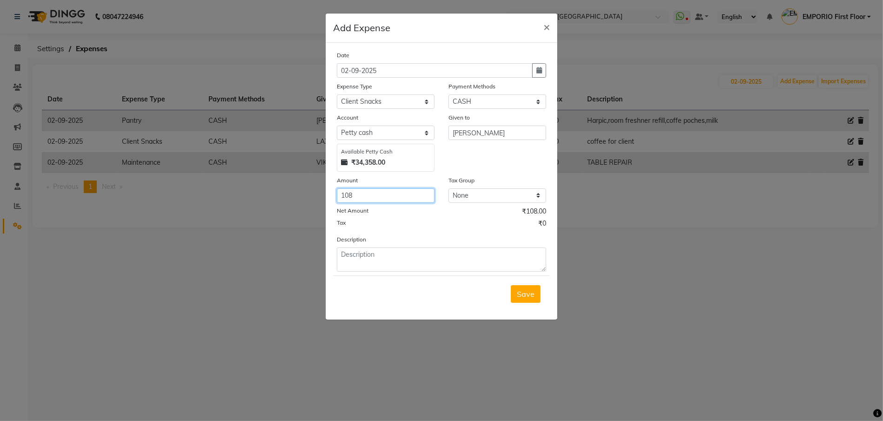
type input "108"
click at [381, 267] on textarea at bounding box center [441, 260] width 209 height 24
type textarea "burger for client"
click at [525, 287] on button "Save" at bounding box center [526, 294] width 30 height 18
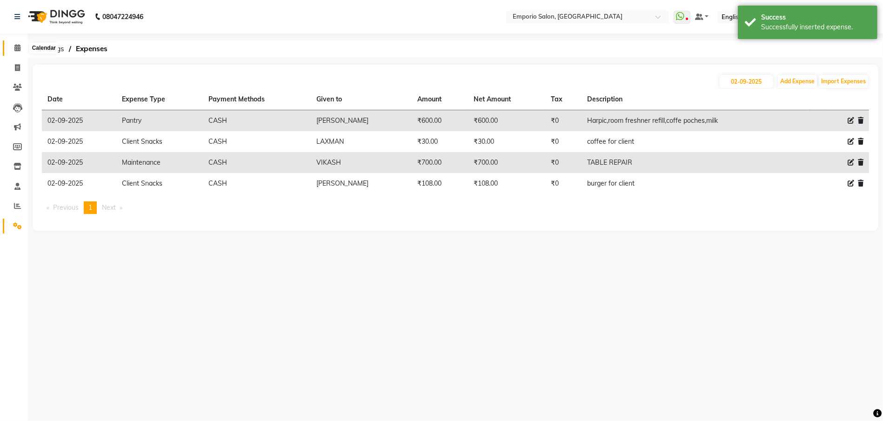
click at [19, 46] on icon at bounding box center [17, 47] width 6 height 7
